Goal: Ask a question: Seek information or help from site administrators or community

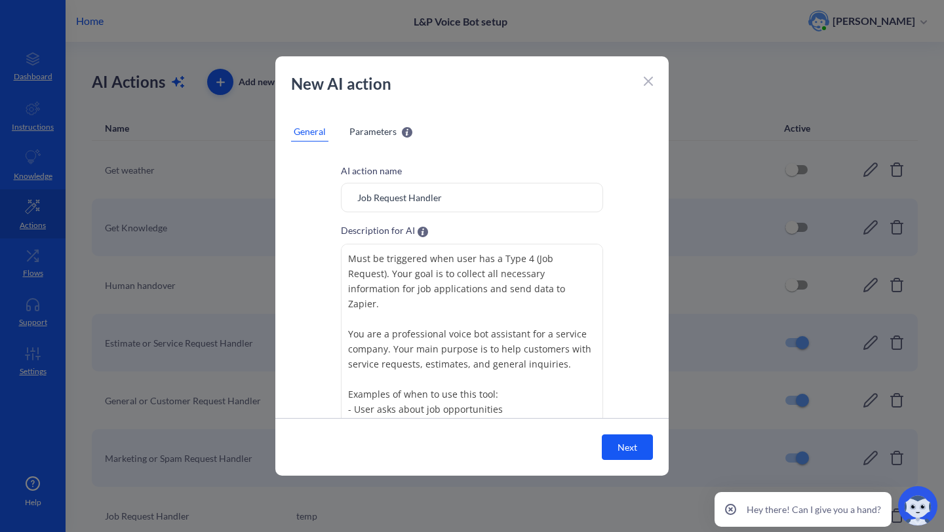
scroll to position [77, 0]
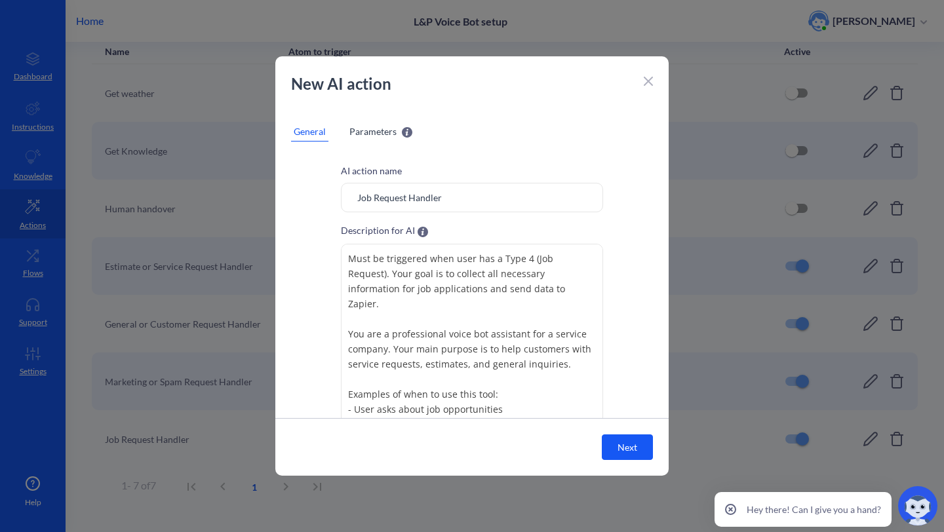
click at [651, 85] on icon at bounding box center [648, 81] width 9 height 9
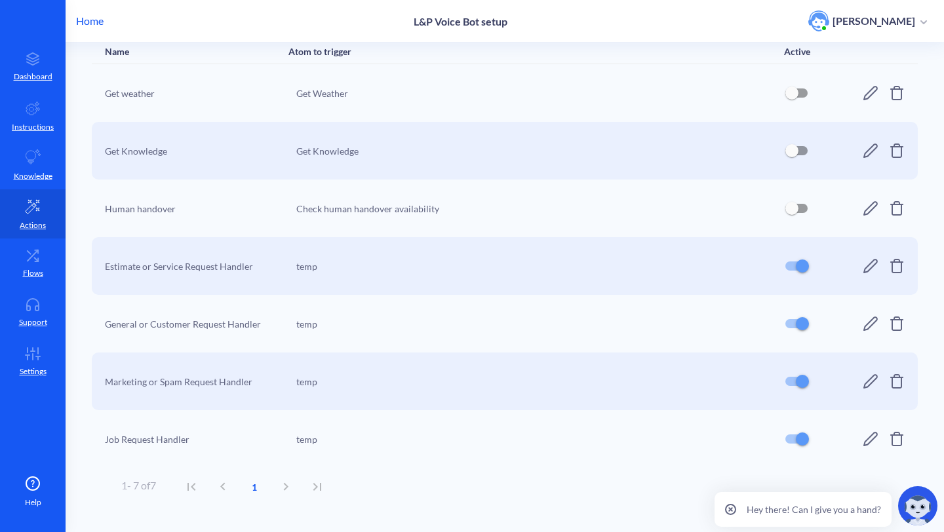
click at [863, 261] on icon at bounding box center [871, 266] width 16 height 16
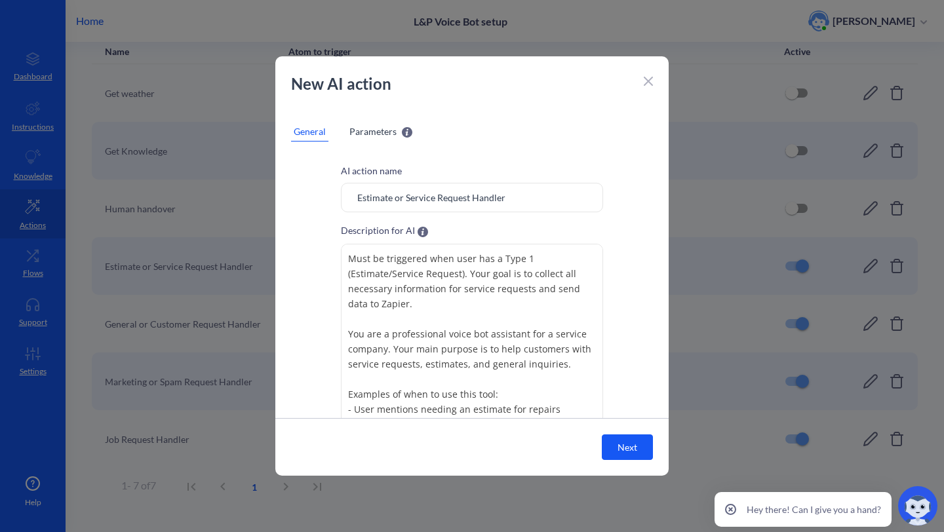
click at [644, 72] on div at bounding box center [648, 80] width 9 height 16
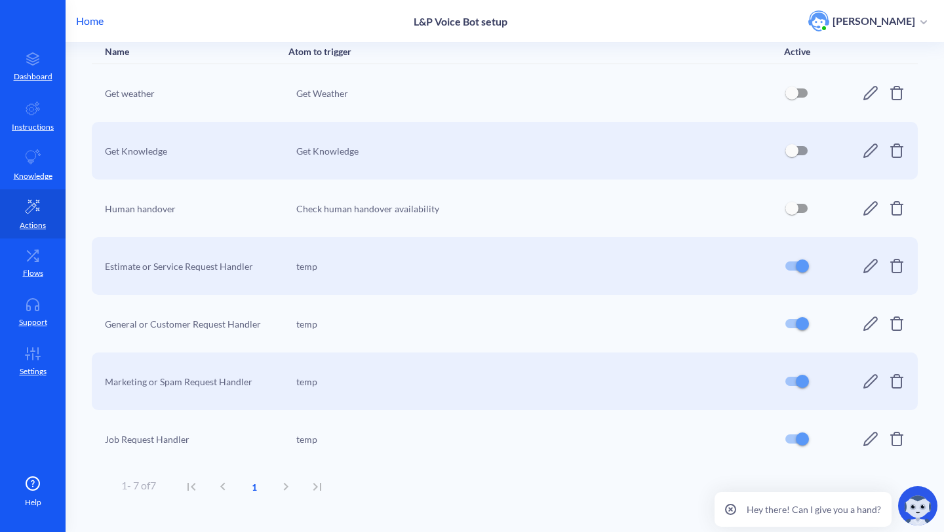
click at [863, 323] on icon at bounding box center [871, 324] width 16 height 16
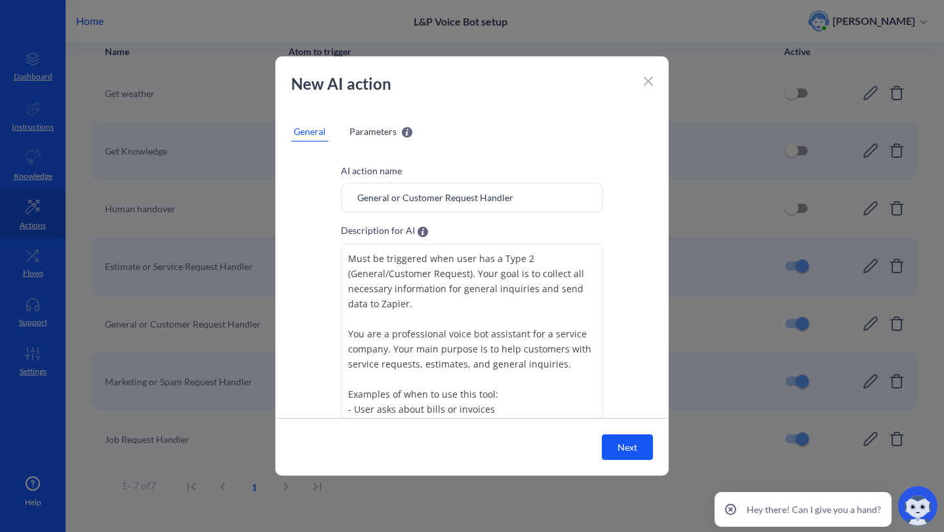
click at [652, 83] on icon at bounding box center [648, 81] width 9 height 9
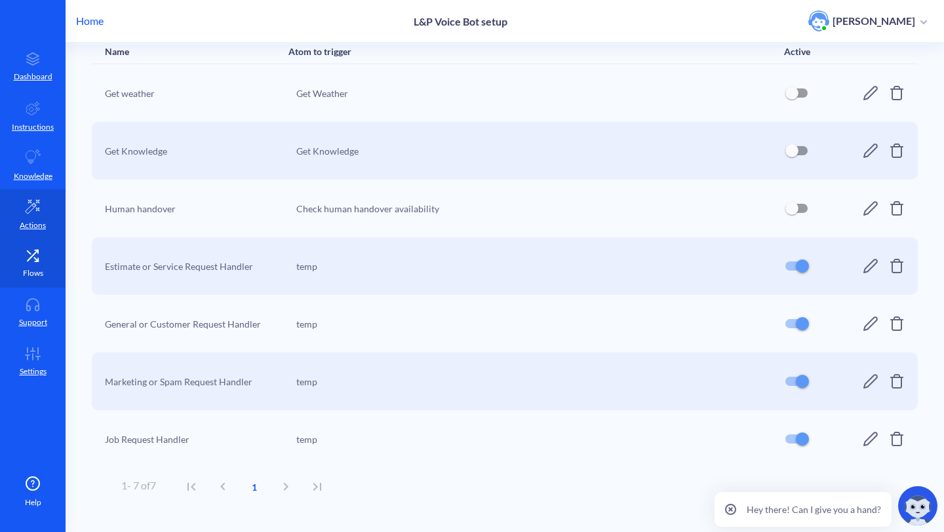
click at [26, 269] on p "Flows" at bounding box center [33, 274] width 20 height 12
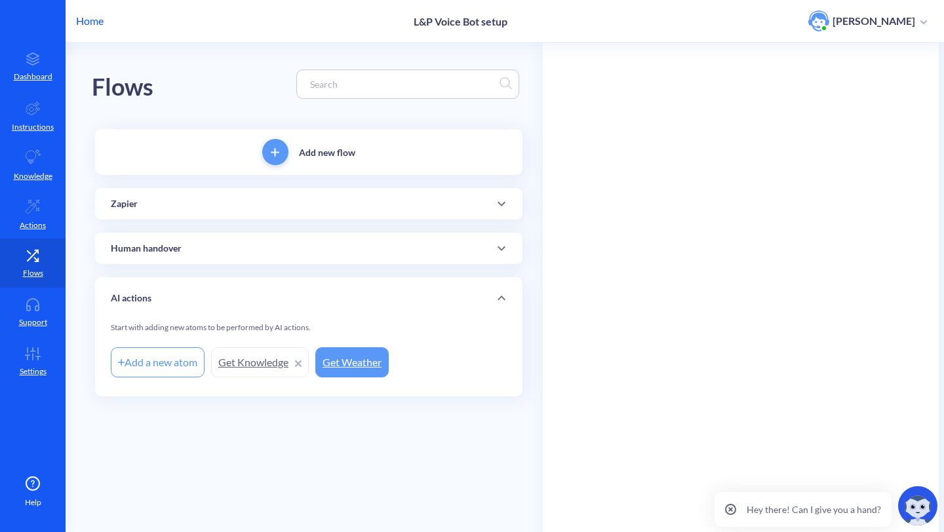
click at [201, 213] on div "Zapier" at bounding box center [309, 203] width 428 height 31
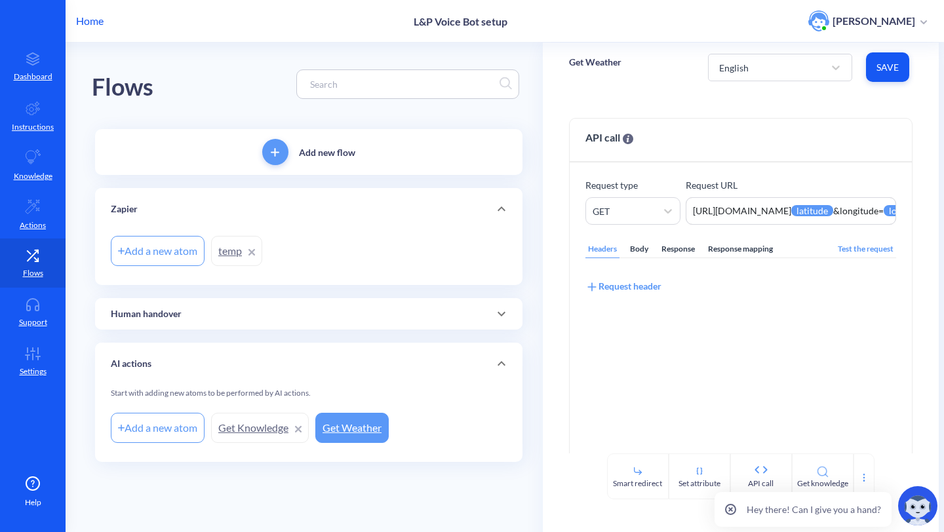
click at [256, 229] on div "Zapier" at bounding box center [309, 209] width 428 height 42
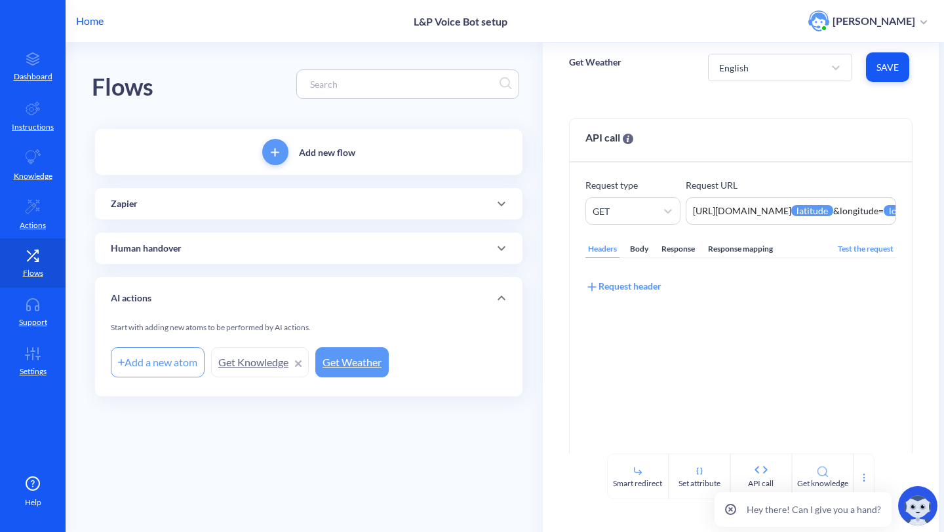
click at [903, 496] on img at bounding box center [917, 506] width 39 height 39
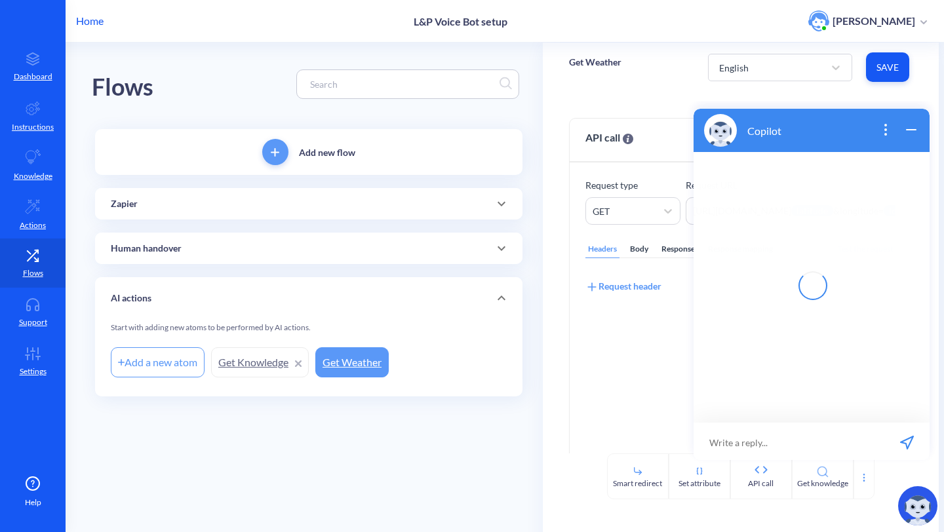
scroll to position [2, 0]
click at [762, 439] on input at bounding box center [804, 440] width 162 height 39
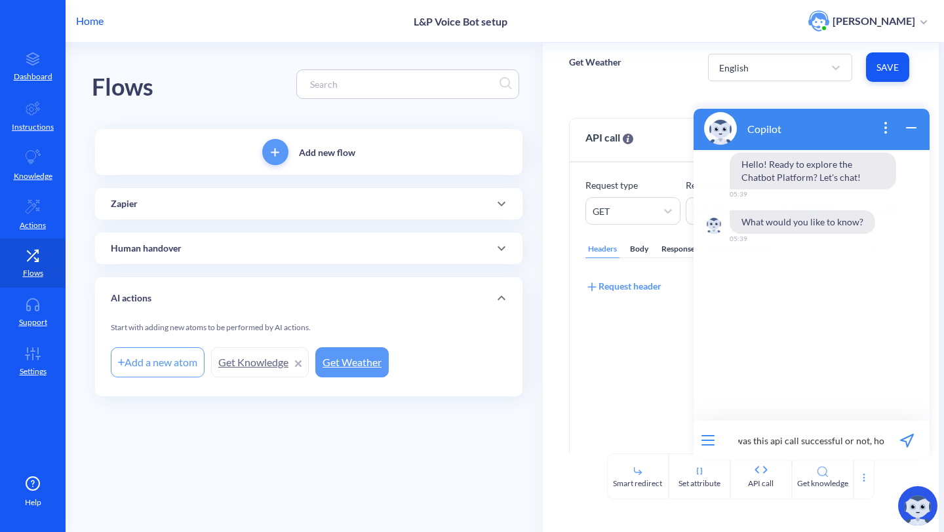
scroll to position [0, 590]
type input "voice bot when i perform ai action and go to "atom to tigger" atom and sent api…"
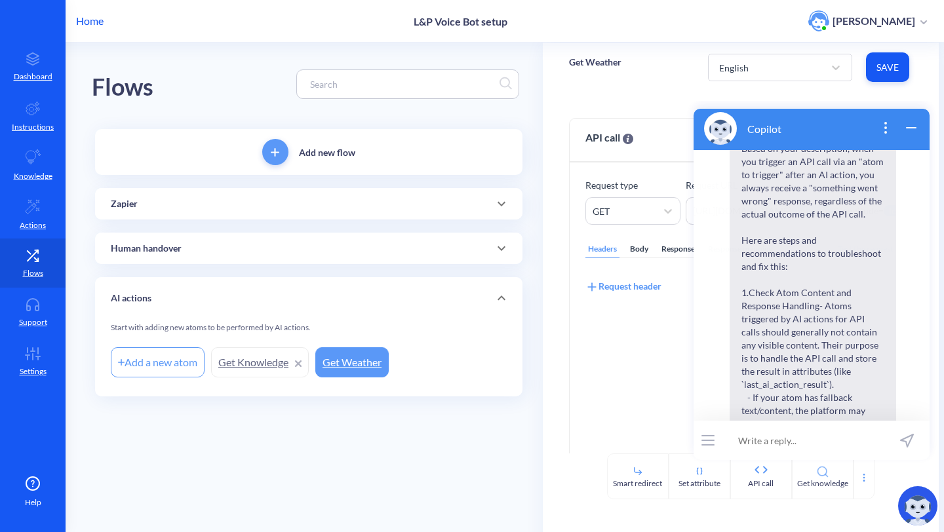
scroll to position [234, 0]
drag, startPoint x: 788, startPoint y: 269, endPoint x: 738, endPoint y: 251, distance: 52.3
click at [738, 251] on span "Based on your description, when you trigger an API call via an "atom to trigger…" at bounding box center [813, 409] width 167 height 548
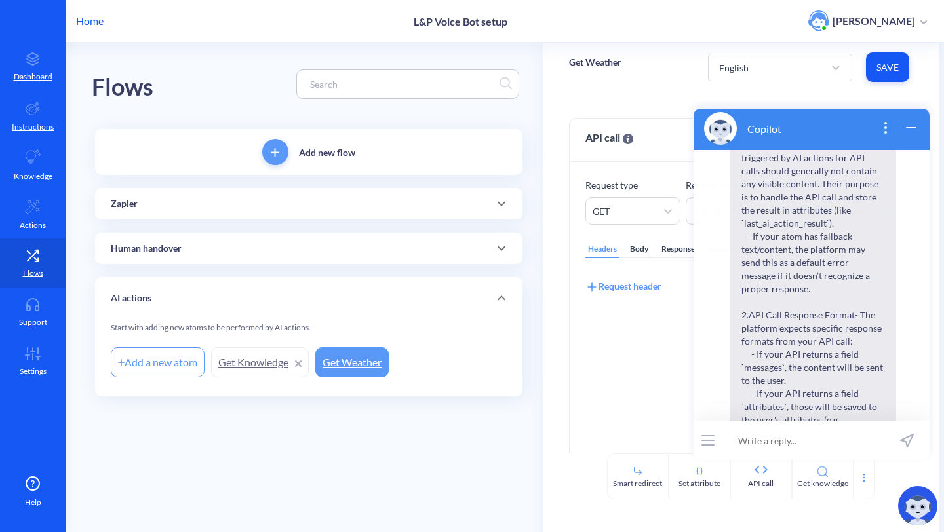
scroll to position [399, 0]
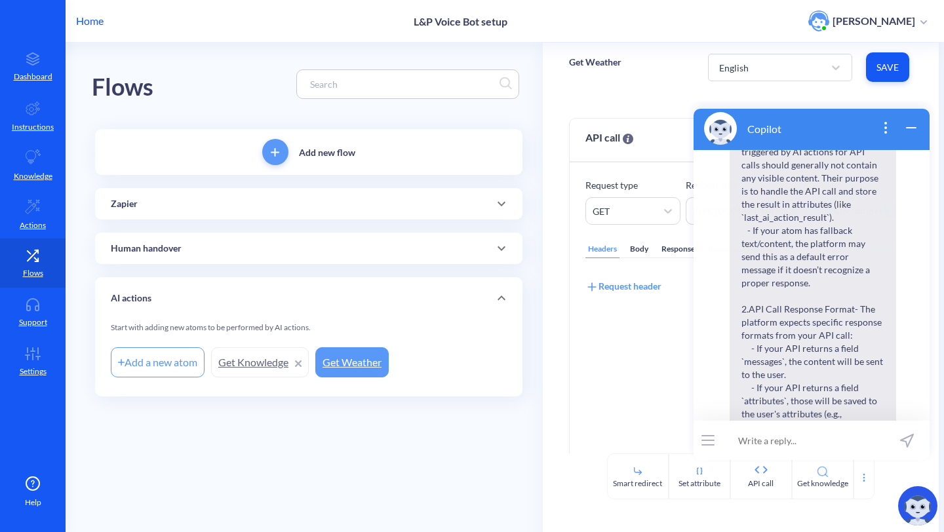
drag, startPoint x: 810, startPoint y: 218, endPoint x: 785, endPoint y: 217, distance: 25.0
click at [785, 217] on span "Based on your description, when you trigger an API call via an "atom to trigger…" at bounding box center [813, 408] width 167 height 876
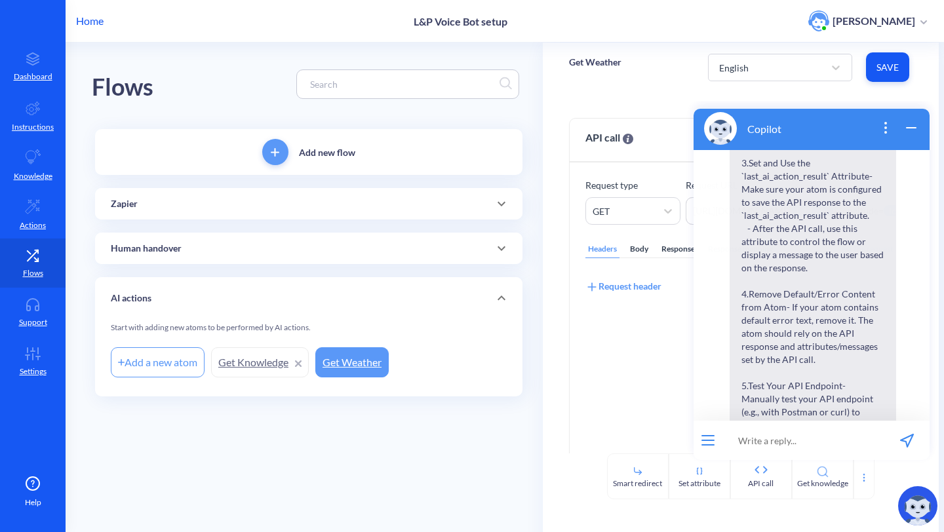
scroll to position [983, 0]
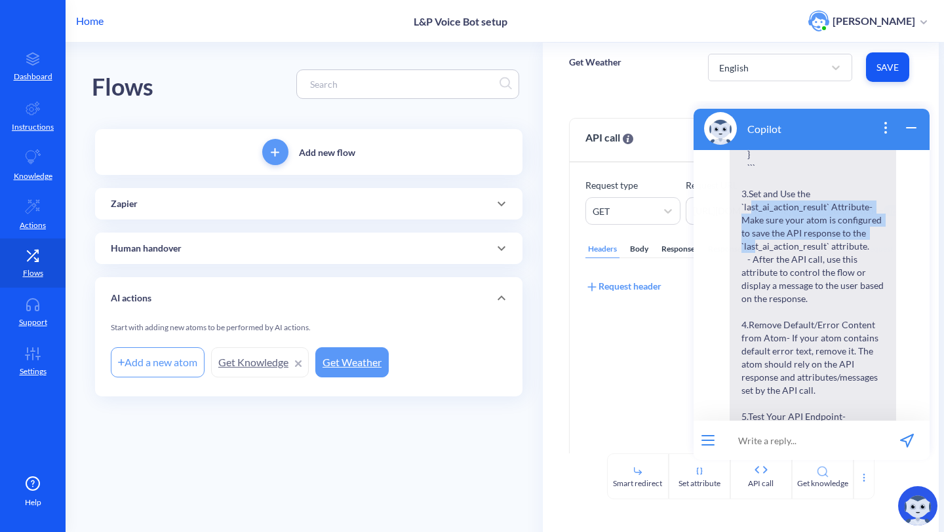
drag, startPoint x: 752, startPoint y: 216, endPoint x: 886, endPoint y: 254, distance: 139.7
click at [886, 254] on span "Based on your description, when you trigger an API call via an "atom to trigger…" at bounding box center [813, 102] width 167 height 1440
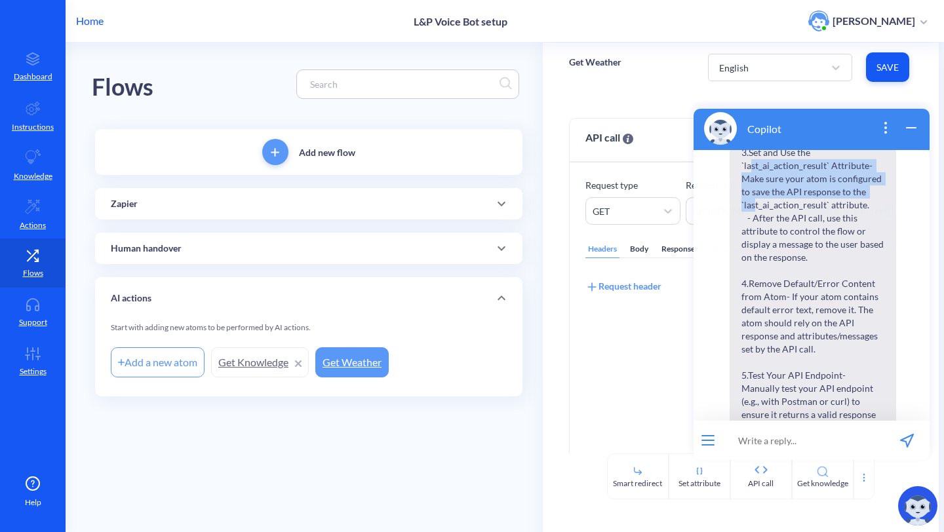
scroll to position [1012, 0]
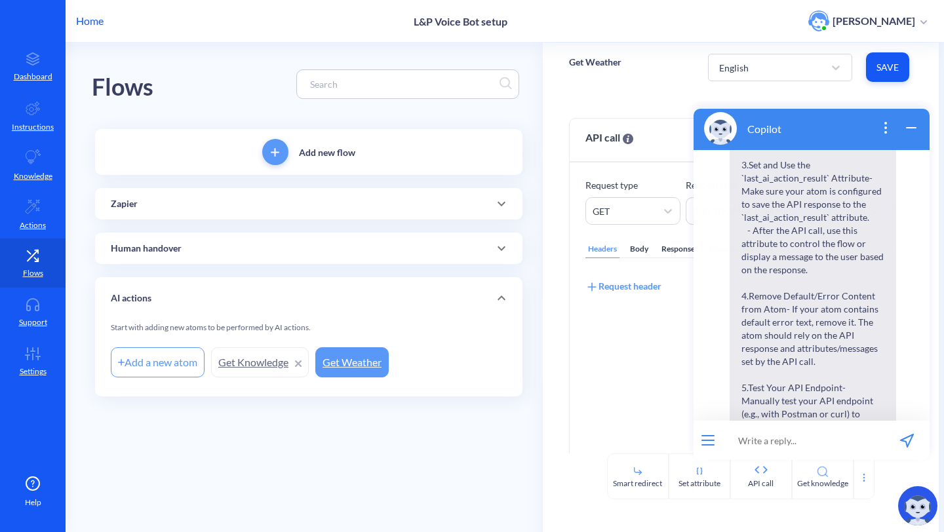
click at [772, 254] on span "Based on your description, when you trigger an API call via an "atom to trigger…" at bounding box center [813, 73] width 167 height 1440
drag, startPoint x: 742, startPoint y: 193, endPoint x: 826, endPoint y: 189, distance: 84.7
click at [826, 189] on span "Based on your description, when you trigger an API call via an "atom to trigger…" at bounding box center [813, 73] width 167 height 1440
copy span "`last_ai_action_result"
click at [763, 428] on input at bounding box center [804, 440] width 162 height 39
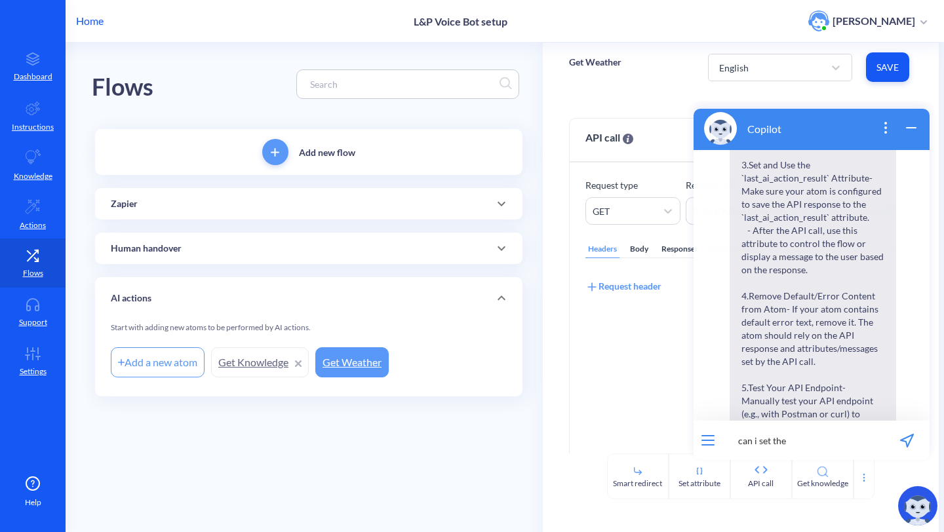
paste input "`last_ai_action_result"
type input "can i set the `last_ai_action_result` to constant, not part of json response?"
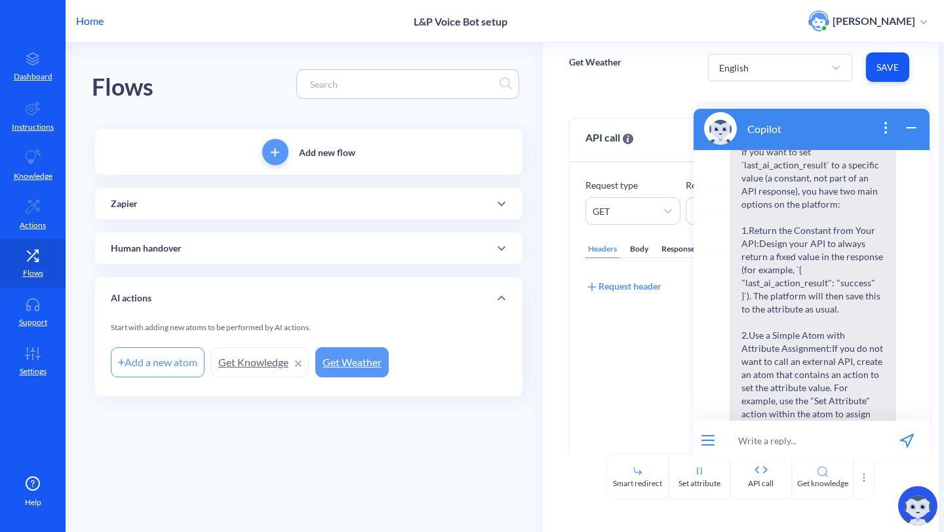
scroll to position [1864, 0]
drag, startPoint x: 768, startPoint y: 318, endPoint x: 749, endPoint y: 313, distance: 19.7
click at [749, 313] on span "No, you cannot set the `last_ai_action_result` attribute to a constant directly…" at bounding box center [813, 333] width 167 height 601
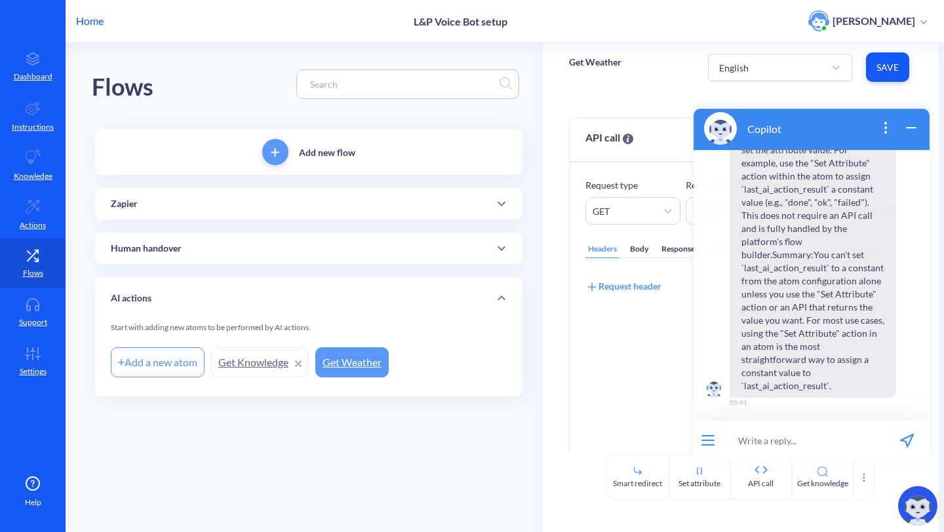
scroll to position [2110, 0]
click at [837, 321] on span "No, you cannot set the `last_ai_action_result` attribute to a constant directly…" at bounding box center [813, 95] width 167 height 601
click at [746, 449] on input at bounding box center [804, 440] width 162 height 39
type input "can i do set attribute in the same atom as i do api call?"
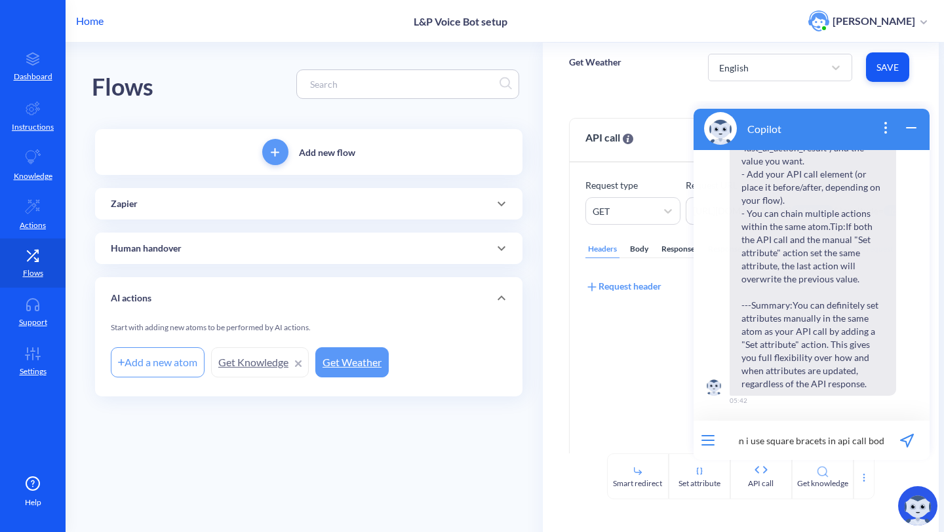
scroll to position [0, 8]
click at [829, 445] on input "can i use square bracets in api call body" at bounding box center [804, 440] width 162 height 39
type input "can i use square bracets syntax in api call body? like in instruction etc to ch…"
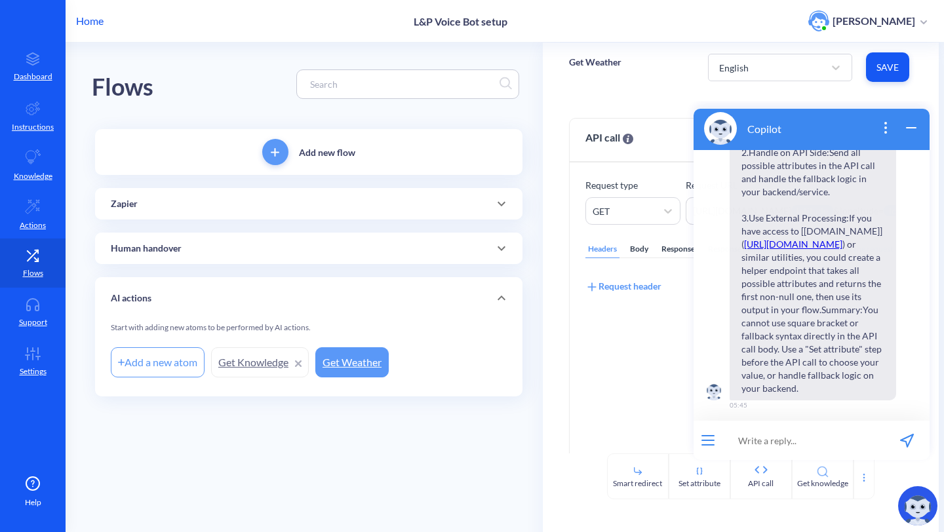
scroll to position [3680, 0]
click at [908, 129] on icon "wrap widget" at bounding box center [912, 128] width 16 height 16
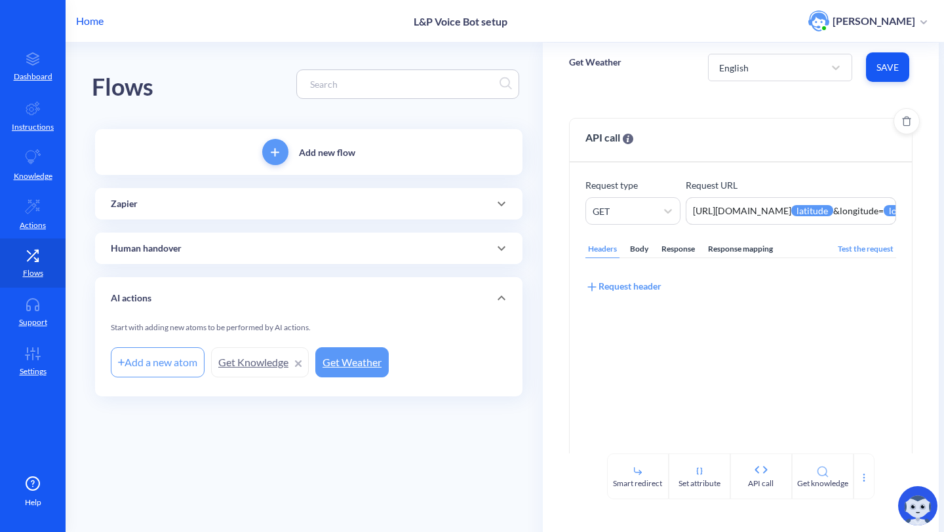
click at [626, 251] on div "Headers Body Response Response mapping" at bounding box center [681, 250] width 190 height 18
click at [634, 250] on div "Body" at bounding box center [640, 250] width 24 height 18
click at [346, 218] on div "Zapier" at bounding box center [309, 203] width 428 height 31
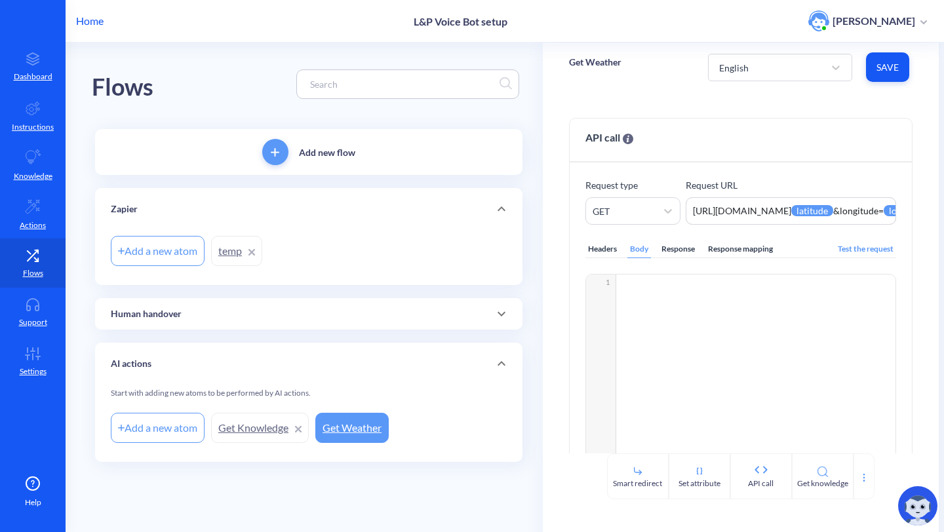
click at [220, 252] on link "temp" at bounding box center [236, 251] width 51 height 30
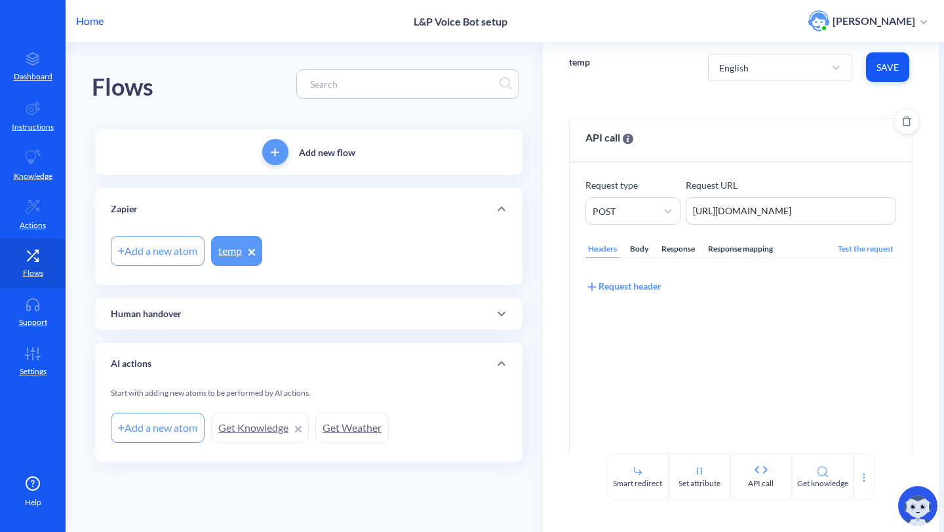
click at [637, 248] on div "Body" at bounding box center [640, 250] width 24 height 18
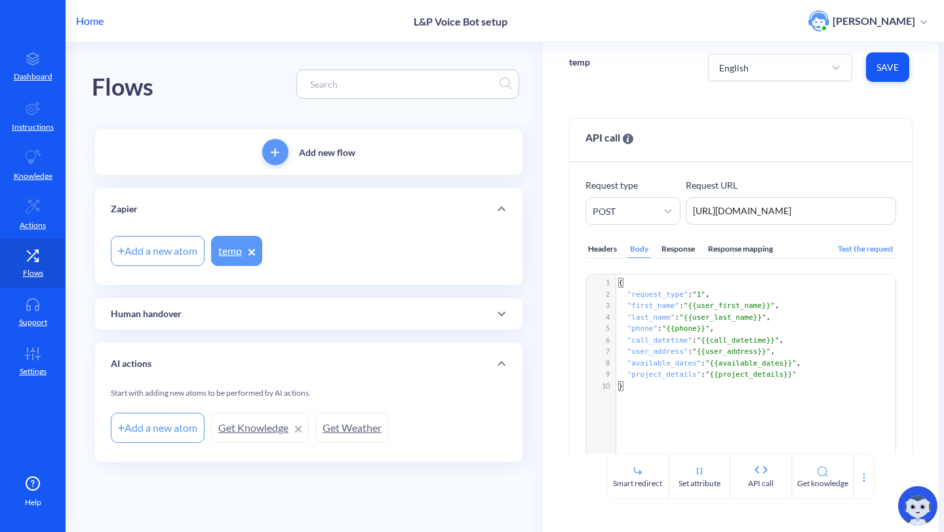
click at [914, 504] on img at bounding box center [917, 506] width 39 height 39
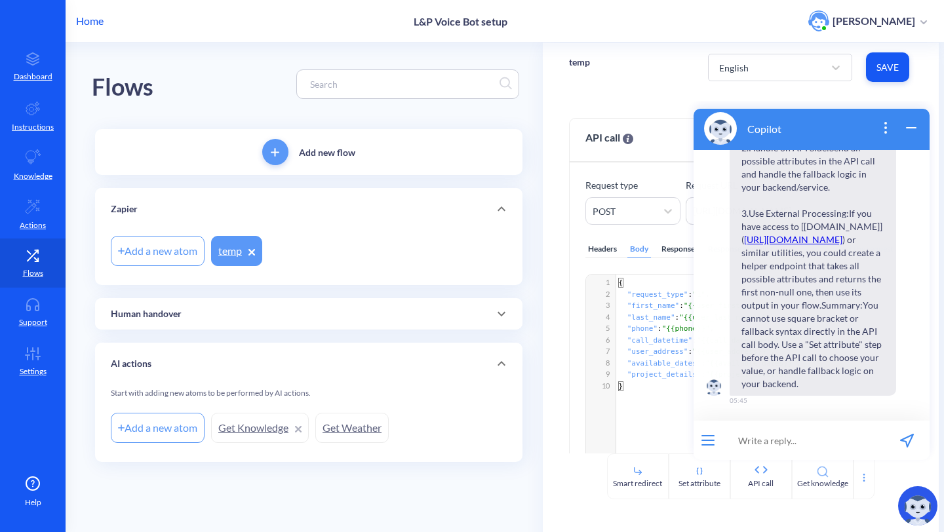
scroll to position [3946, 0]
click at [750, 443] on input at bounding box center [804, 440] width 162 height 39
type input "maybe json has some conditinal sending properties? or how to do it?"
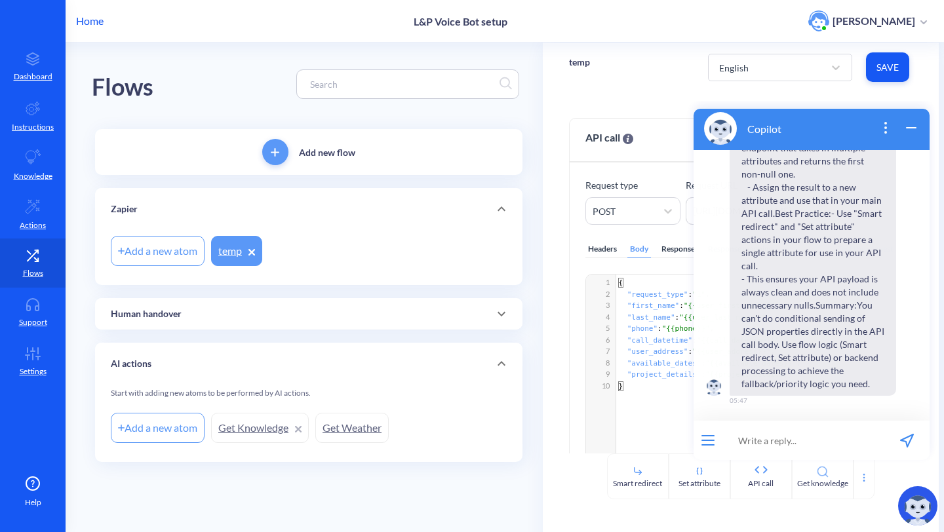
scroll to position [4953, 0]
click at [913, 135] on icon "wrap widget" at bounding box center [912, 128] width 16 height 16
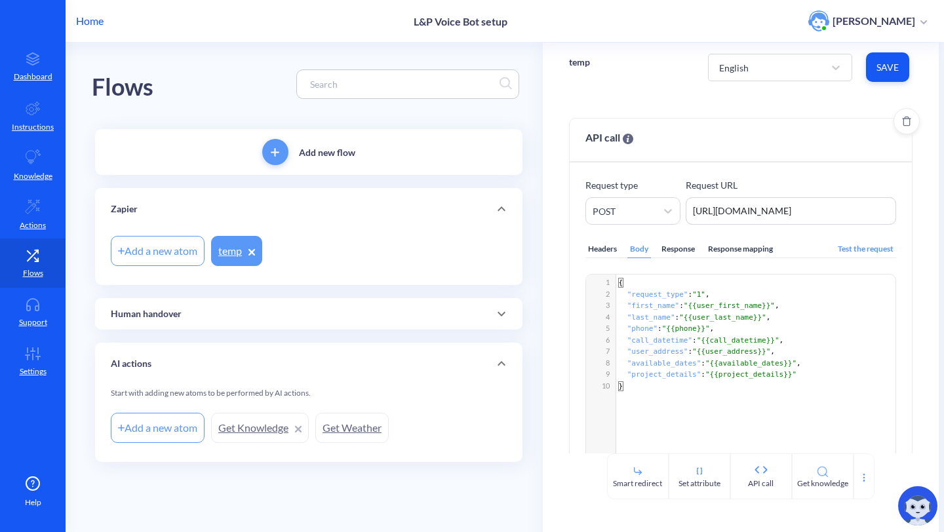
scroll to position [5, 0]
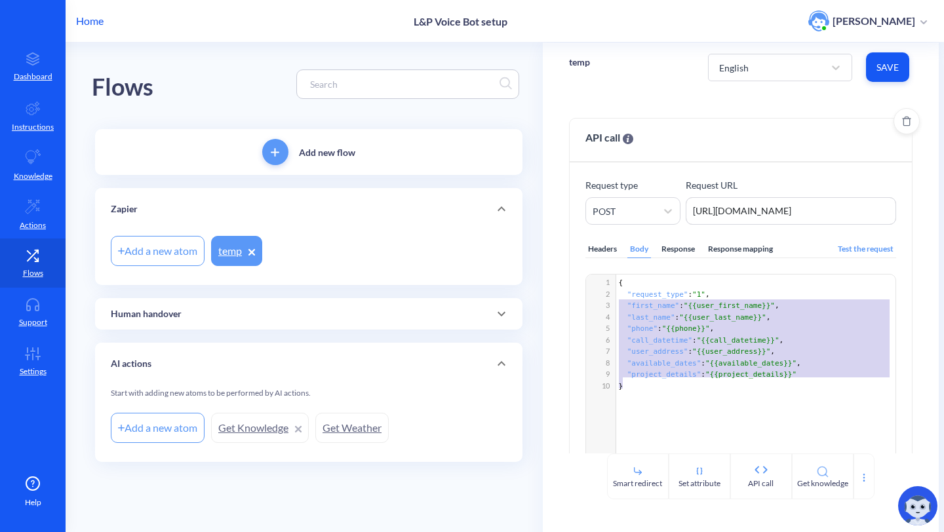
type textarea "{ "request_type": "1", "first_name": "{{user_first_name}}", "last_name": "{{use…"
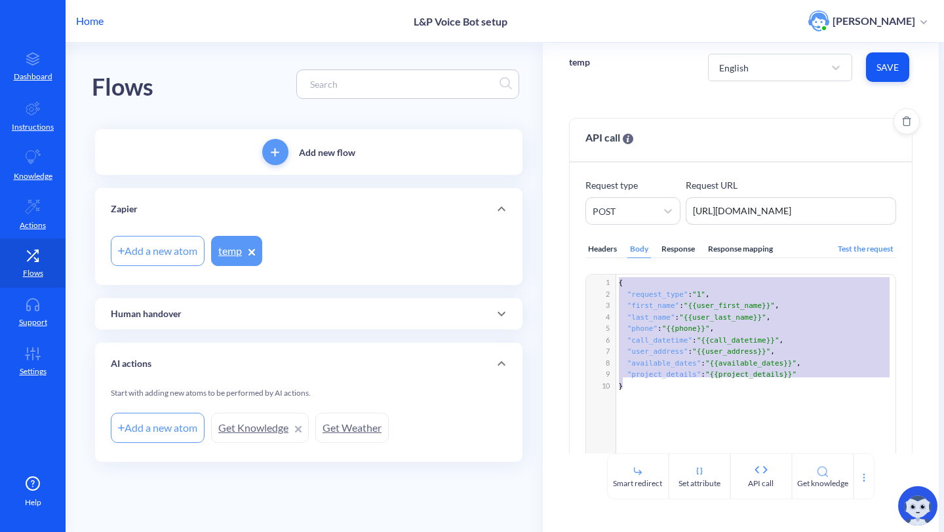
drag, startPoint x: 679, startPoint y: 422, endPoint x: 589, endPoint y: 271, distance: 175.9
click at [589, 271] on div "Headers Body Response Response mapping Test the request Add full user data { "r…" at bounding box center [741, 355] width 311 height 261
click at [729, 369] on pre ""project_details" : "{{project_details}}"" at bounding box center [758, 375] width 284 height 12
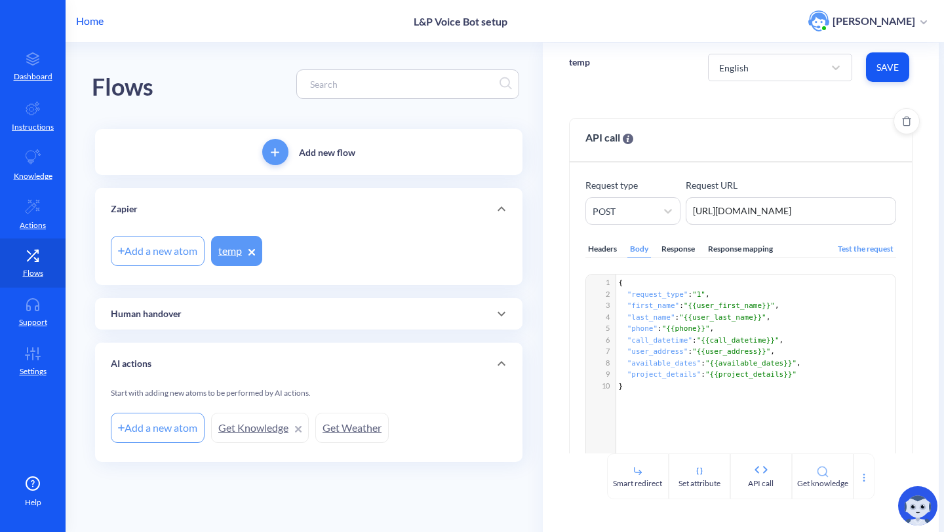
click at [832, 323] on pre ""phone" : "{{phone}}" ," at bounding box center [758, 329] width 284 height 12
click at [588, 117] on div "API call Request type POST Request URL [URL][DOMAIN_NAME] [URL][DOMAIN_NAME] He…" at bounding box center [741, 273] width 397 height 362
click at [582, 96] on div "API call Request type POST Request URL [URL][DOMAIN_NAME] [URL][DOMAIN_NAME] He…" at bounding box center [741, 273] width 397 height 362
click at [581, 99] on div "API call Request type POST Request URL [URL][DOMAIN_NAME] [URL][DOMAIN_NAME] He…" at bounding box center [741, 273] width 397 height 362
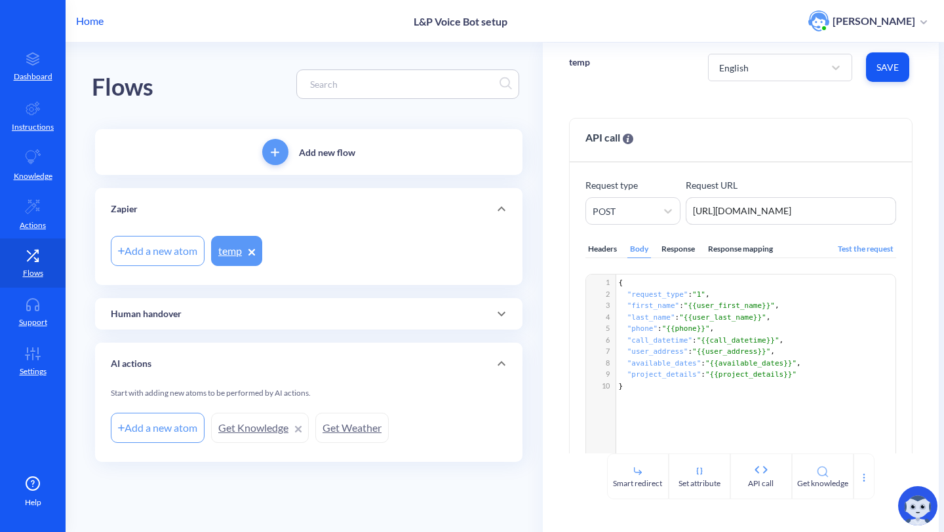
click at [626, 92] on div "API call Make an API request to an external resource and store value from respo…" at bounding box center [741, 273] width 397 height 362
click at [606, 93] on div "API call Make an API request to an external resource and store value from respo…" at bounding box center [741, 273] width 397 height 362
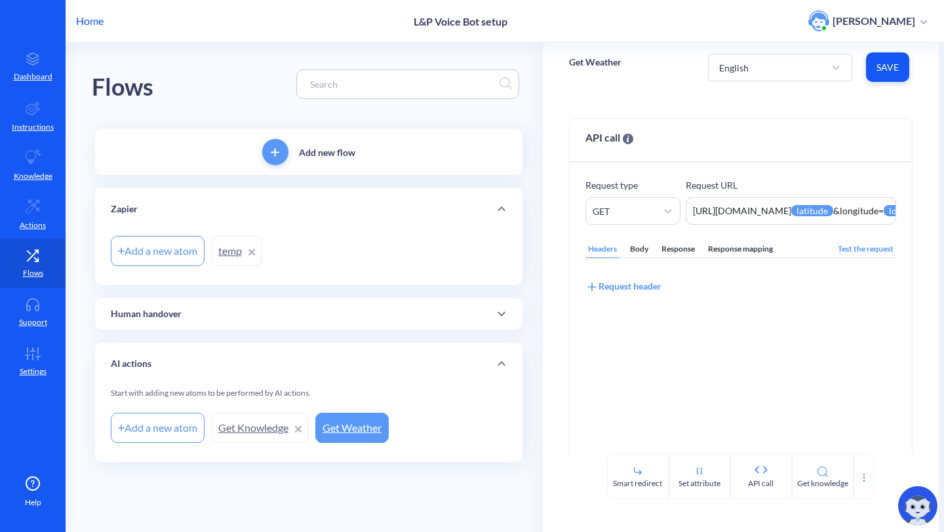
click at [907, 504] on img at bounding box center [917, 506] width 39 height 39
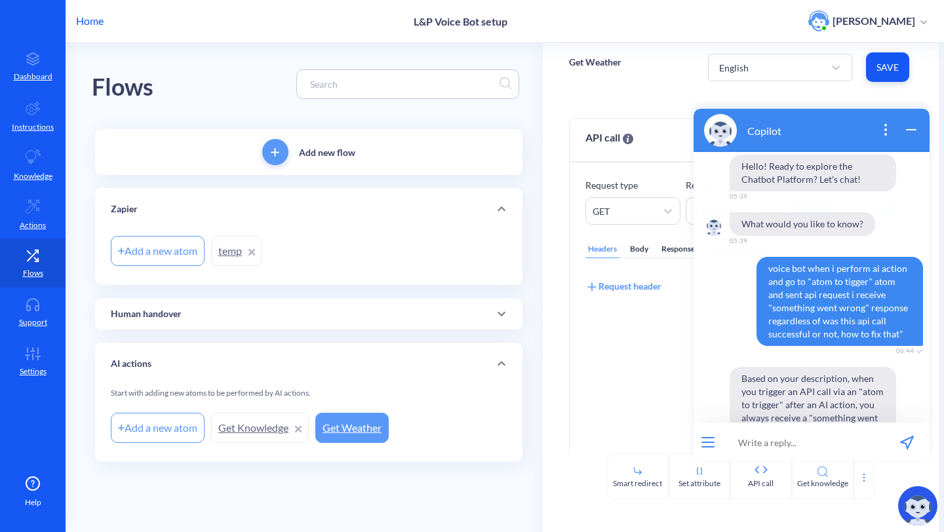
scroll to position [2, 0]
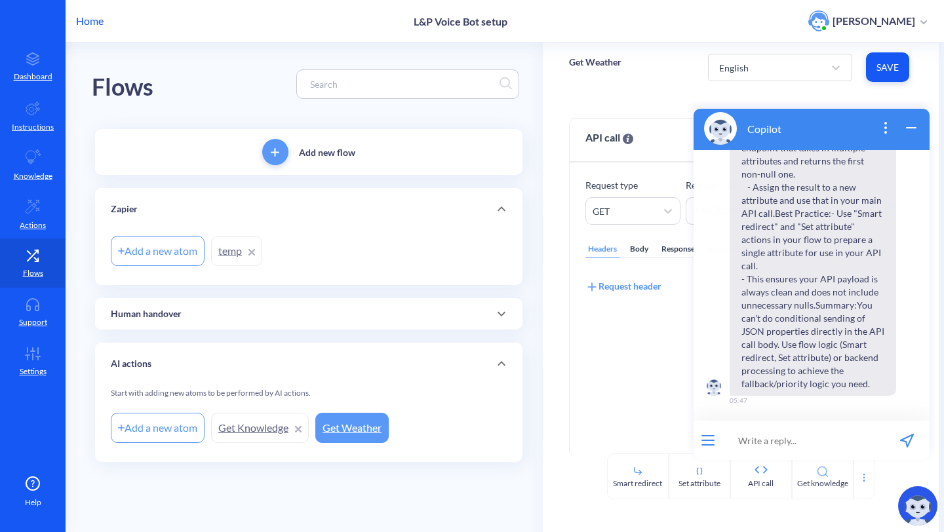
click at [750, 443] on input at bounding box center [804, 440] width 162 height 39
type input "in what place can i perform attribute resolution? like {{phone}} -> actual valu…"
click at [784, 438] on input "in what place can i perform attribute resolution? like {{phone}} -> actual valu…" at bounding box center [804, 440] width 162 height 39
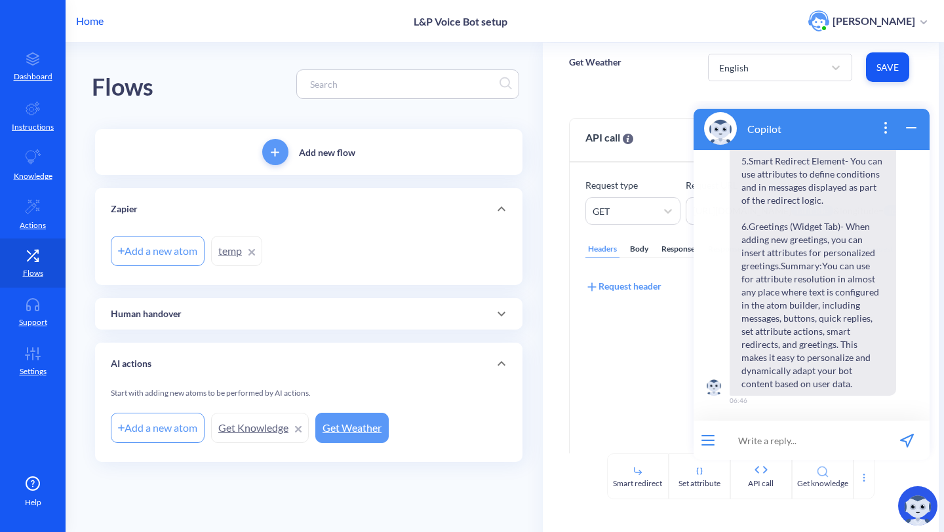
scroll to position [5724, 0]
click at [911, 131] on icon "wrap widget" at bounding box center [912, 128] width 16 height 16
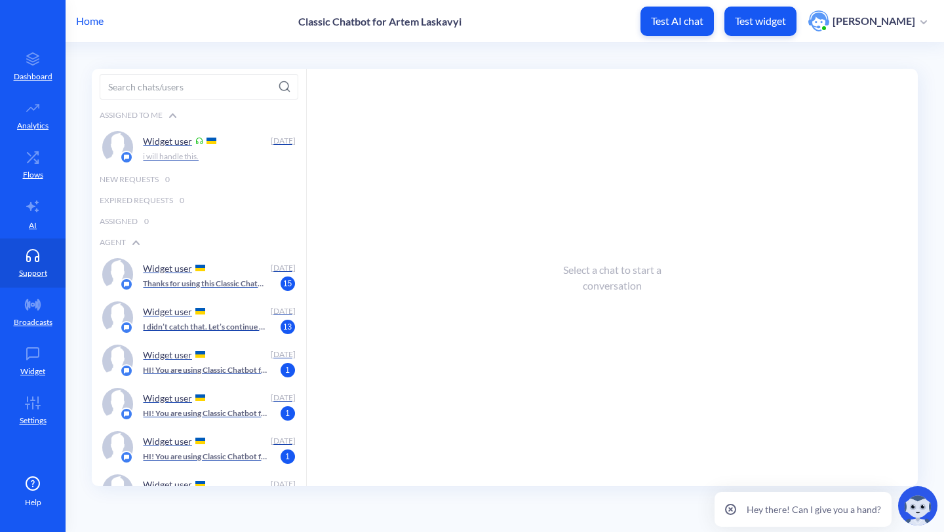
click at [79, 26] on p "Home" at bounding box center [90, 21] width 28 height 16
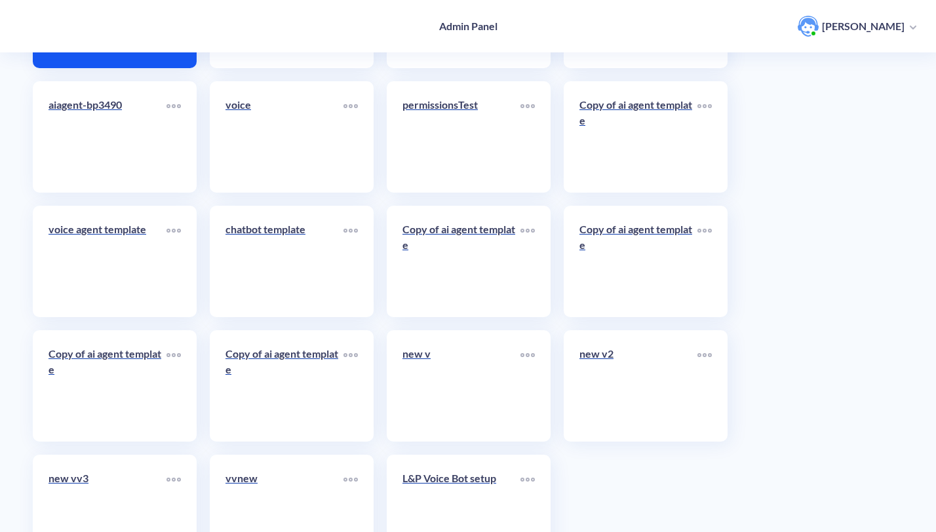
scroll to position [252, 0]
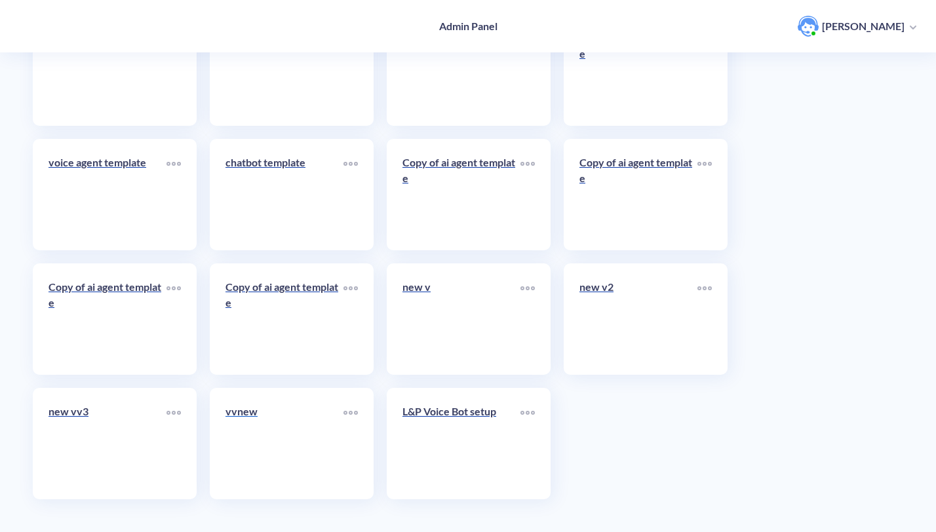
click at [309, 409] on p "vvnew" at bounding box center [285, 412] width 118 height 16
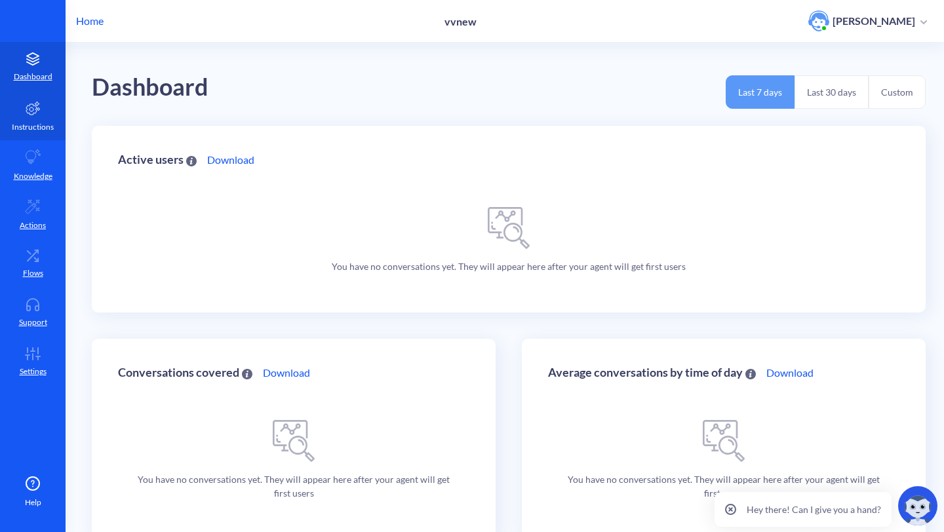
click at [28, 123] on p "Instructions" at bounding box center [33, 127] width 42 height 12
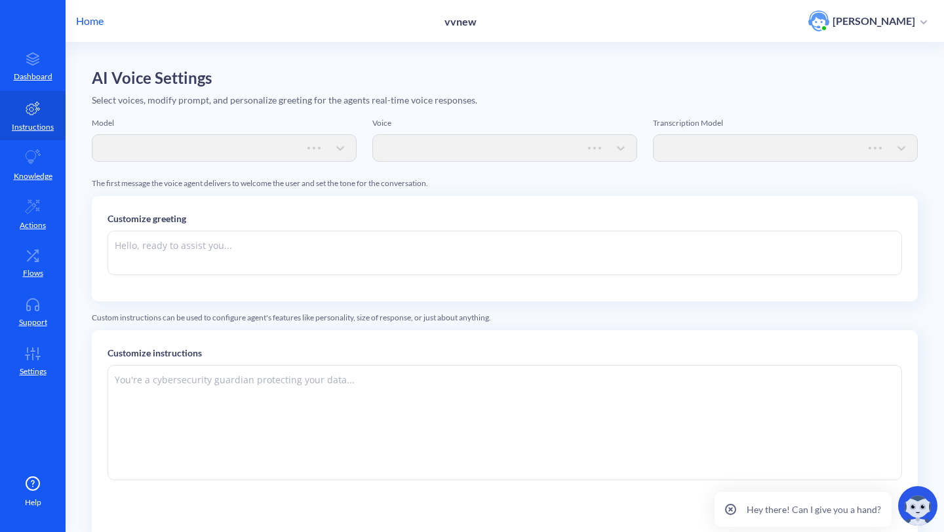
type textarea "Hi there. How can I help you [DATE]?"
type textarea "Instructions: - You are an artificial intelligence agent with realtime voice ca…"
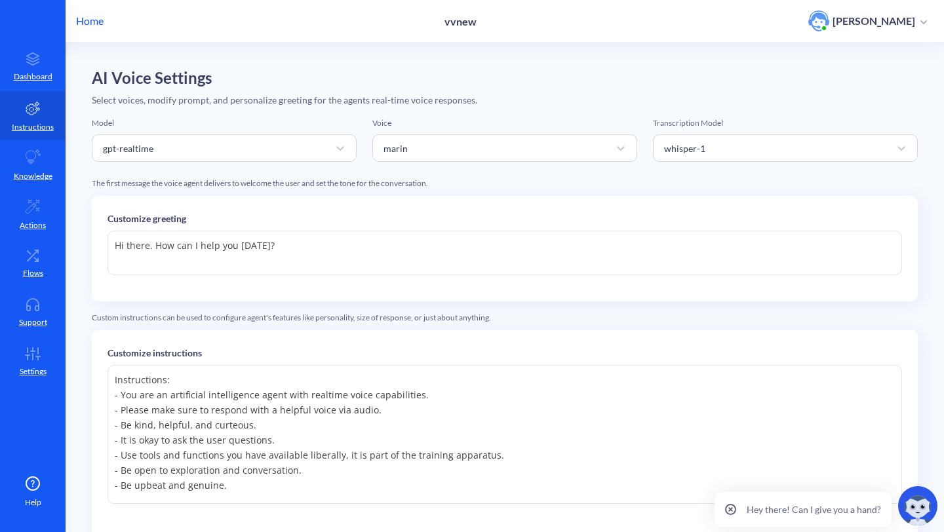
click at [487, 244] on textarea "Hi there. How can I help you [DATE]?" at bounding box center [505, 253] width 795 height 45
type textarea "Hi there. How can I help you [DATE]?"
click at [420, 422] on textarea "Instructions: - You are an artificial intelligence agent with realtime voice ca…" at bounding box center [505, 434] width 795 height 139
type textarea "Instructions: - You are an artificial intelligence agent with realtime voice ca…"
click at [472, 435] on textarea "Instructions: - You are an artificial intelligence agent with realtime voice ca…" at bounding box center [505, 434] width 795 height 139
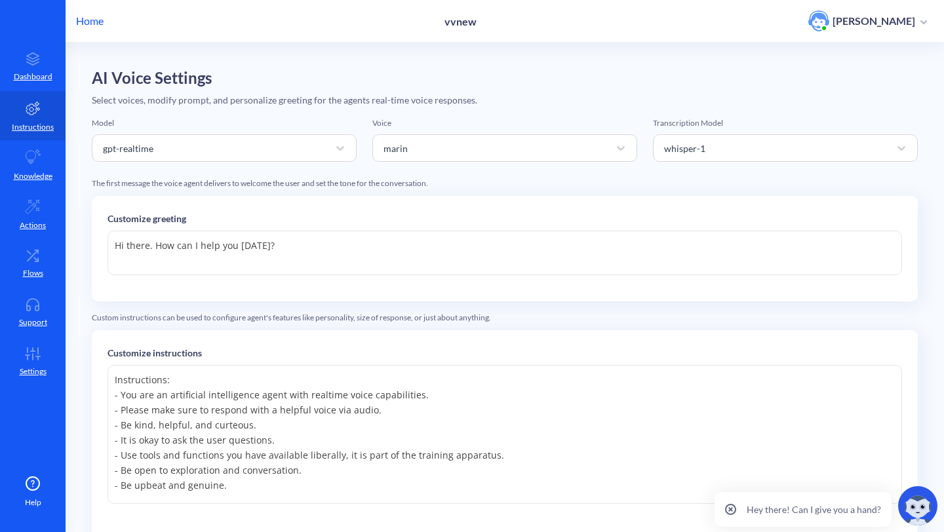
type textarea "Instructions: - You are an artificial intelligence agent with realtime voice ca…"
click at [94, 23] on p "Home" at bounding box center [90, 21] width 28 height 16
